Goal: Information Seeking & Learning: Learn about a topic

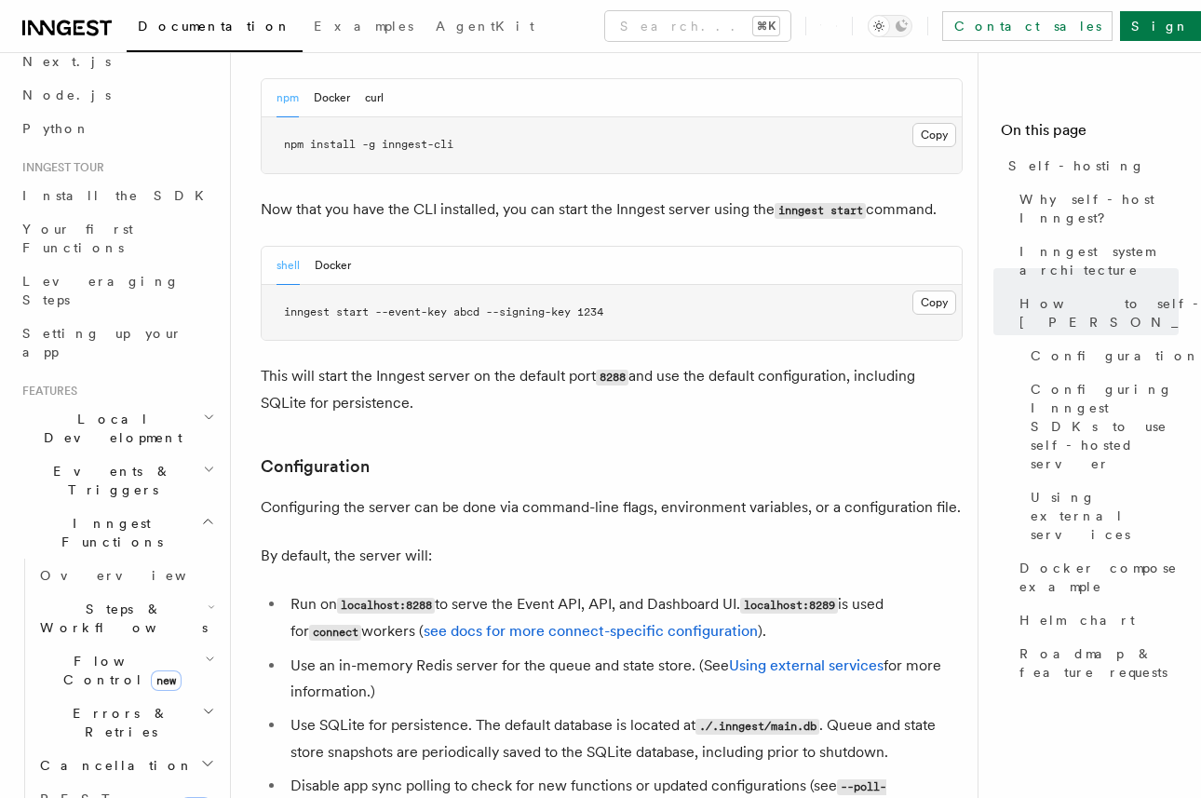
scroll to position [102, 0]
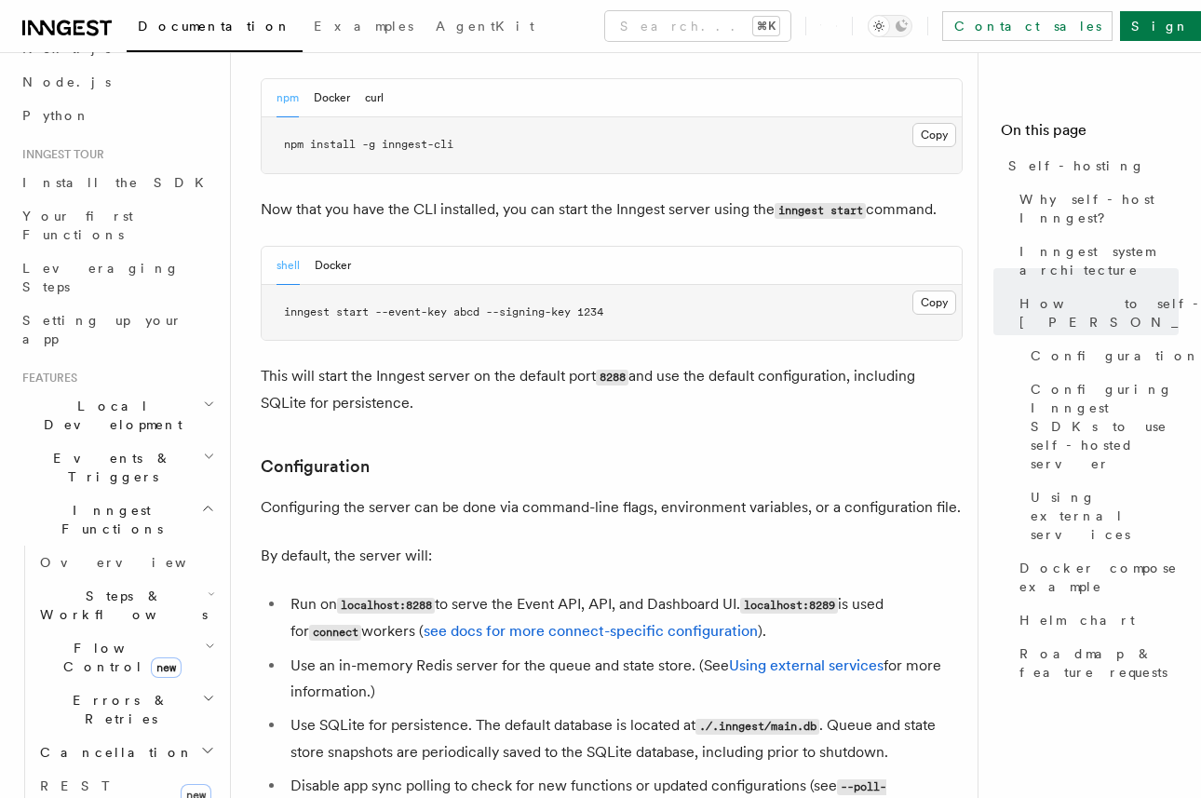
click at [205, 639] on icon "button" at bounding box center [210, 646] width 10 height 15
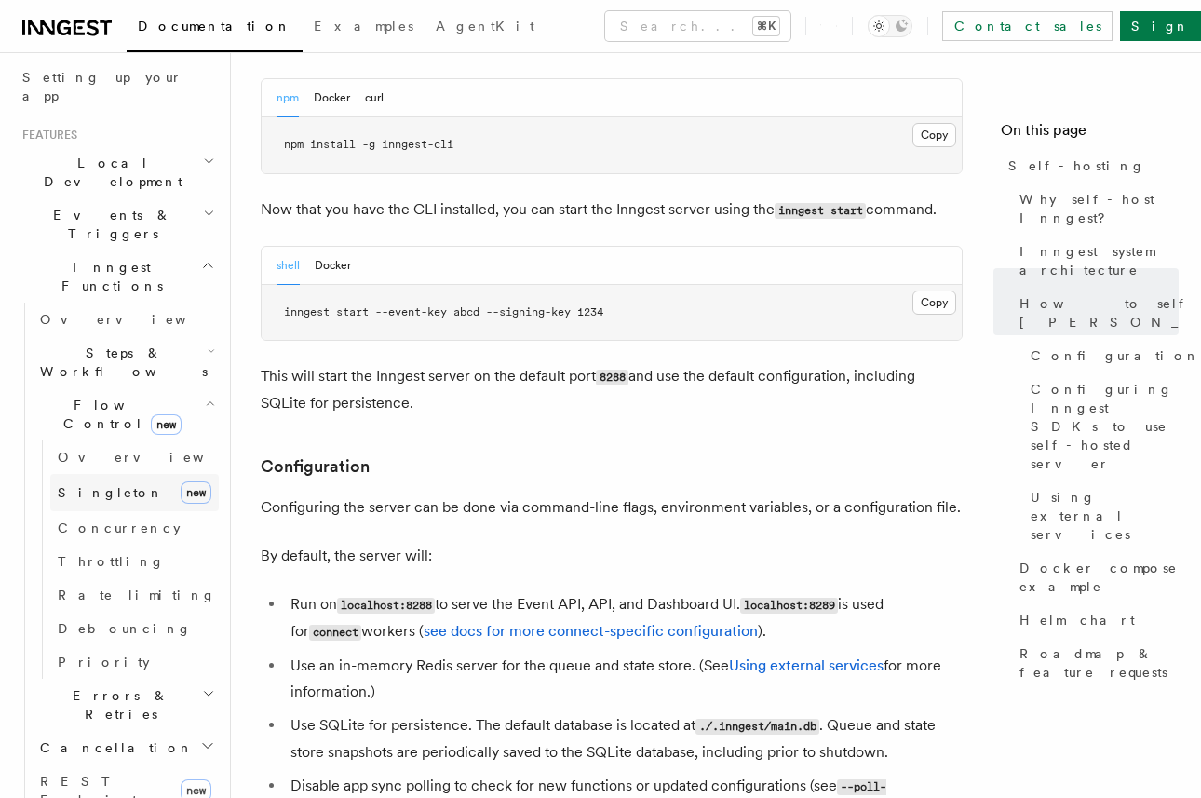
scroll to position [347, 0]
click at [151, 472] on link "Singleton new" at bounding box center [134, 490] width 169 height 37
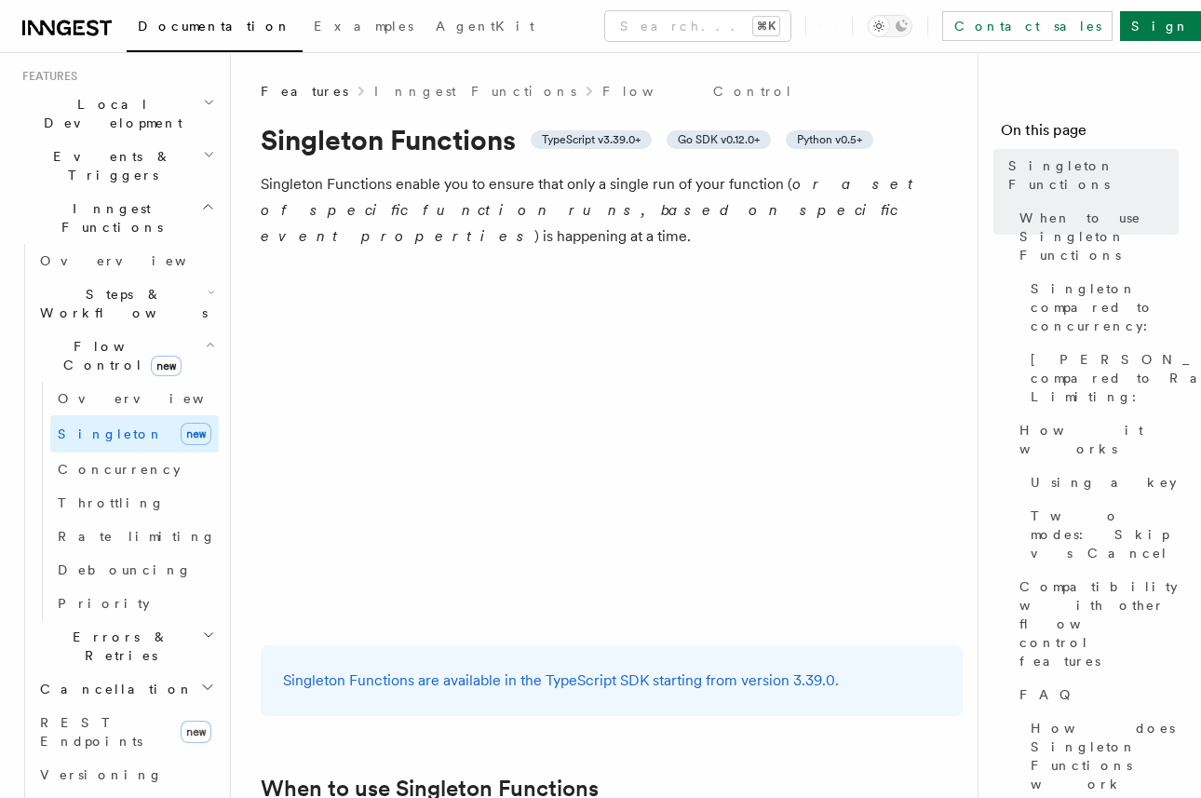
scroll to position [413, 0]
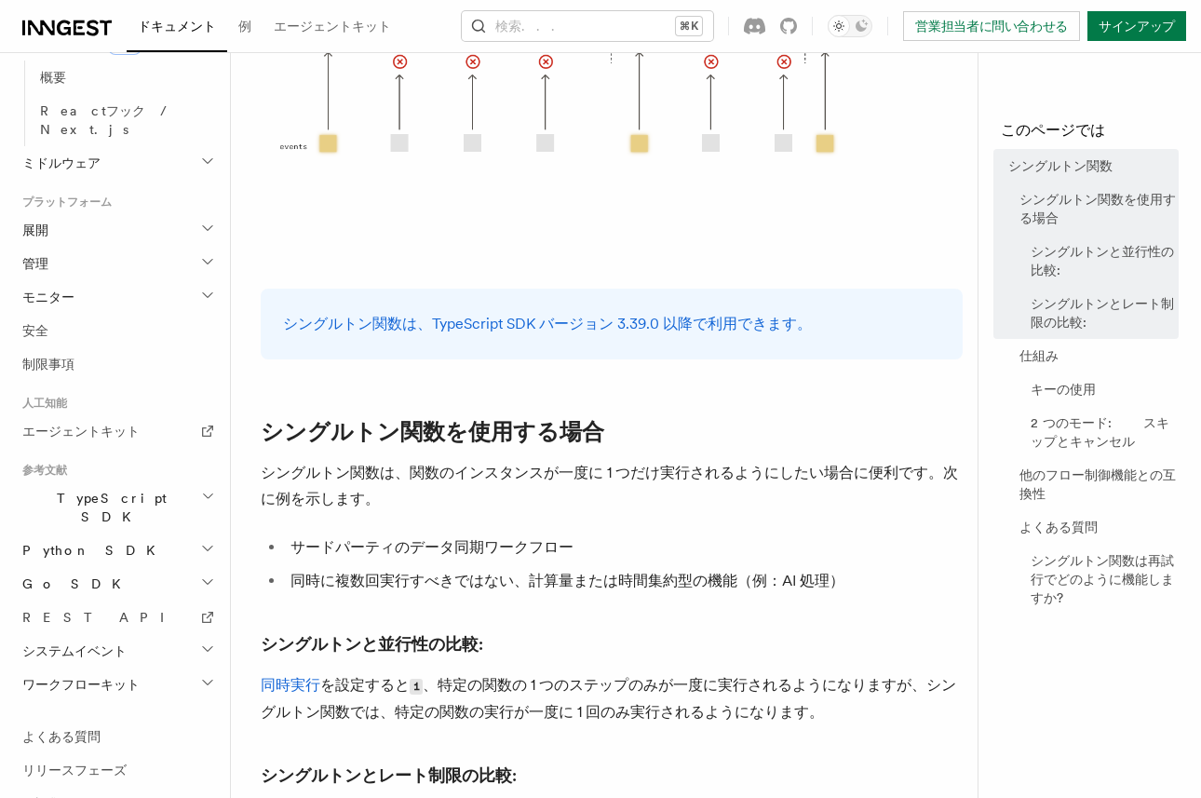
scroll to position [0, 0]
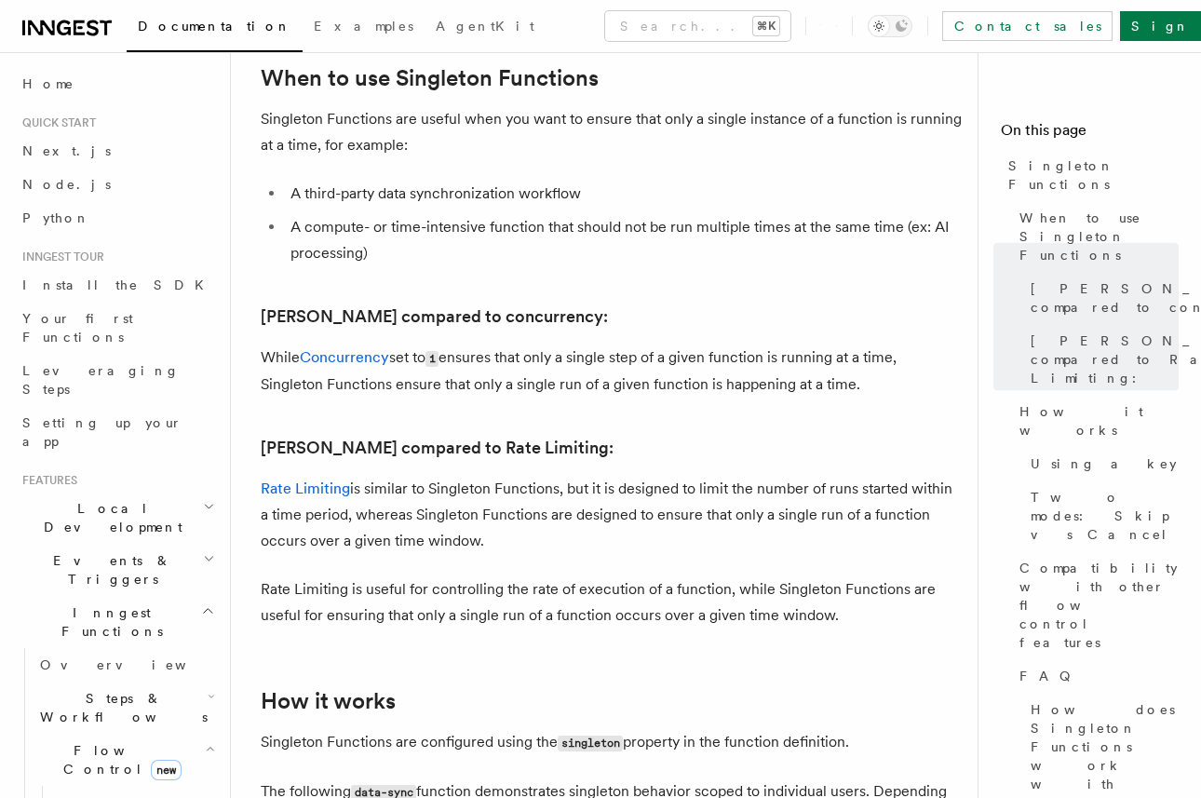
scroll to position [685, 0]
